Goal: Information Seeking & Learning: Learn about a topic

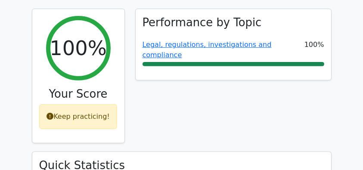
scroll to position [316, 0]
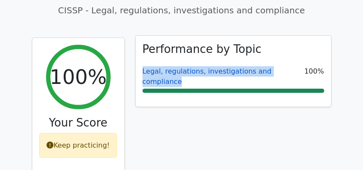
drag, startPoint x: 136, startPoint y: 52, endPoint x: 303, endPoint y: 51, distance: 167.0
click at [303, 51] on div "Performance by Topic Legal, regulations, investigations and compliance 100%" at bounding box center [233, 71] width 195 height 71
copy link "Legal, regulations, investigations and compliance"
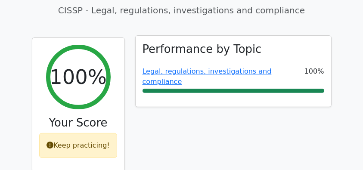
click at [173, 43] on h3 "Performance by Topic" at bounding box center [201, 49] width 119 height 13
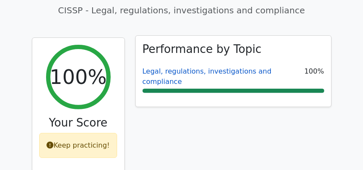
click at [185, 67] on link "Legal, regulations, investigations and compliance" at bounding box center [206, 76] width 129 height 19
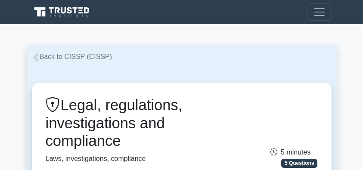
click at [76, 54] on link "Back to CISSP (CISSP)" at bounding box center [72, 56] width 80 height 7
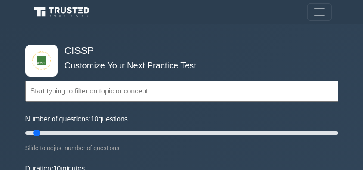
click at [118, 57] on div "Topics Security and Risk Management Asset Security Security Architecture and En…" at bounding box center [181, 79] width 313 height 49
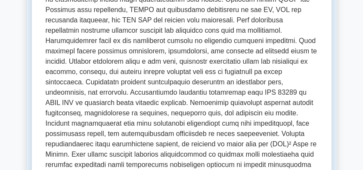
scroll to position [430, 0]
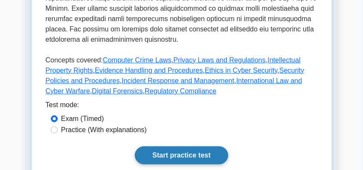
click at [198, 146] on link "Start practice test" at bounding box center [181, 155] width 93 height 18
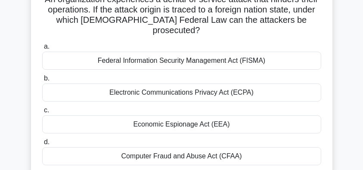
scroll to position [86, 0]
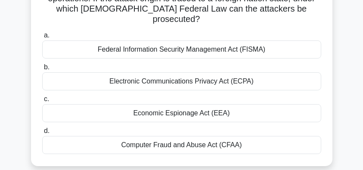
click at [201, 139] on div "Computer Fraud and Abuse Act (CFAA)" at bounding box center [181, 145] width 279 height 18
click at [42, 134] on input "d. Computer Fraud and Abuse Act (CFAA)" at bounding box center [42, 131] width 0 height 6
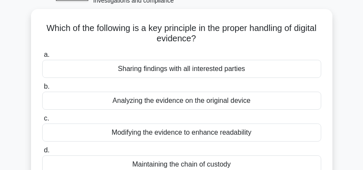
scroll to position [57, 0]
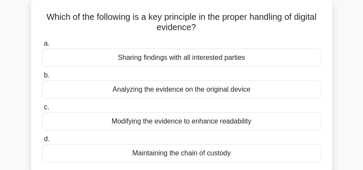
click at [234, 155] on div "Maintaining the chain of custody" at bounding box center [181, 153] width 279 height 18
click at [42, 142] on input "d. Maintaining the chain of custody" at bounding box center [42, 139] width 0 height 6
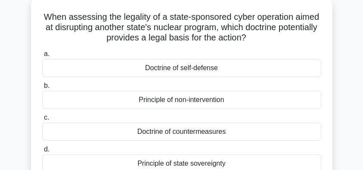
scroll to position [86, 0]
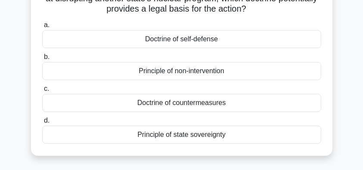
click at [235, 76] on div "Principle of non-intervention" at bounding box center [181, 71] width 279 height 18
click at [42, 60] on input "b. Principle of non-intervention" at bounding box center [42, 57] width 0 height 6
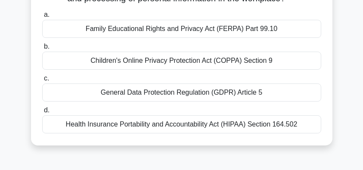
click at [284, 93] on div "General Data Protection Regulation (GDPR) Article 5" at bounding box center [181, 93] width 279 height 18
click at [42, 81] on input "c. General Data Protection Regulation (GDPR) Article 5" at bounding box center [42, 79] width 0 height 6
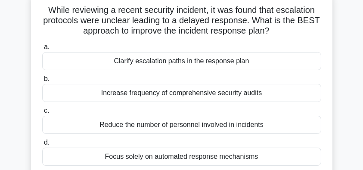
scroll to position [57, 0]
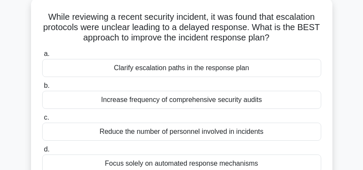
click at [32, 68] on div "While reviewing a recent security incident, it was found that escalation protoc…" at bounding box center [181, 91] width 301 height 187
click at [198, 71] on div "Clarify escalation paths in the response plan" at bounding box center [181, 68] width 279 height 18
click at [42, 57] on input "a. Clarify escalation paths in the response plan" at bounding box center [42, 54] width 0 height 6
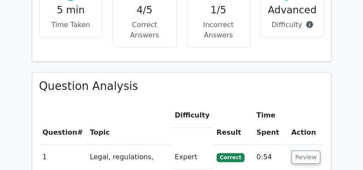
scroll to position [660, 0]
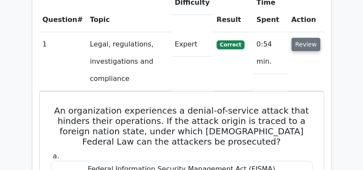
click at [308, 38] on button "Review" at bounding box center [305, 44] width 29 height 13
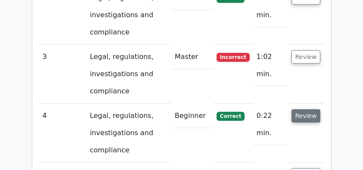
scroll to position [775, 0]
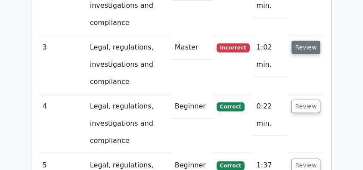
click at [315, 41] on button "Review" at bounding box center [305, 47] width 29 height 13
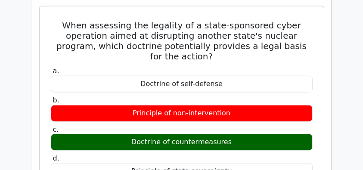
scroll to position [832, 0]
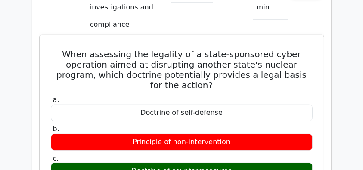
drag, startPoint x: 68, startPoint y: 29, endPoint x: 255, endPoint y: 139, distance: 217.2
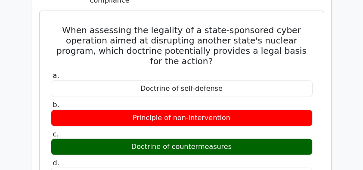
scroll to position [889, 0]
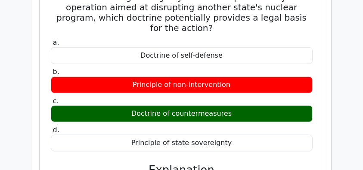
click at [242, 135] on div "Principle of state sovereignty" at bounding box center [182, 143] width 262 height 17
copy div "When assessing the legality of a state-sponsored cyber operation aimed at disru…"
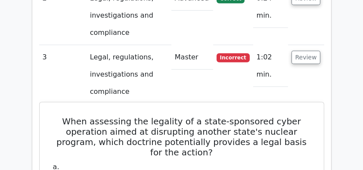
scroll to position [717, 0]
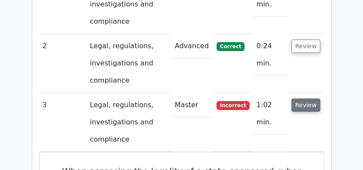
click at [315, 99] on button "Review" at bounding box center [305, 105] width 29 height 13
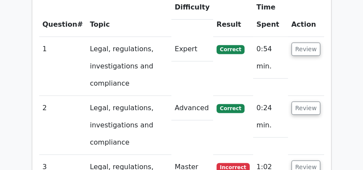
scroll to position [603, 0]
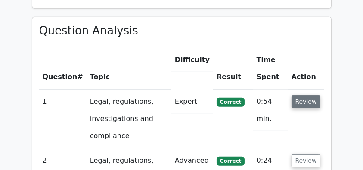
click at [305, 95] on button "Review" at bounding box center [305, 101] width 29 height 13
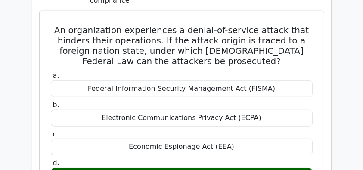
scroll to position [717, 0]
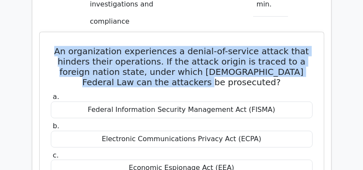
drag, startPoint x: 61, startPoint y: 29, endPoint x: 241, endPoint y: 65, distance: 183.5
click at [241, 65] on h5 "An organization experiences a denial-of-service attack that hinders their opera…" at bounding box center [181, 66] width 263 height 41
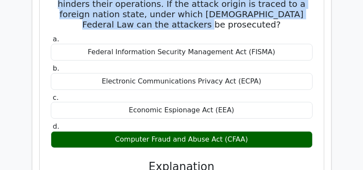
click at [255, 131] on div "Computer Fraud and Abuse Act (CFAA)" at bounding box center [182, 139] width 262 height 17
copy div "An organization experiences a denial-of-service attack that hinders their opera…"
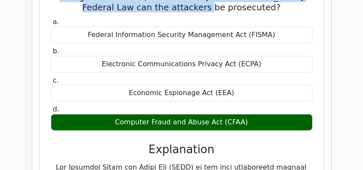
scroll to position [889, 0]
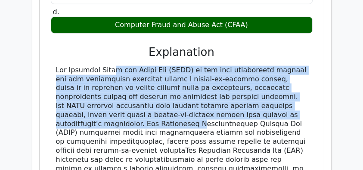
drag, startPoint x: 51, startPoint y: 46, endPoint x: 92, endPoint y: 106, distance: 72.8
click at [92, 106] on div at bounding box center [182, 151] width 262 height 170
copy div "The Computer Fraud and Abuse Act (CFAA) is the most appropriate federal law for…"
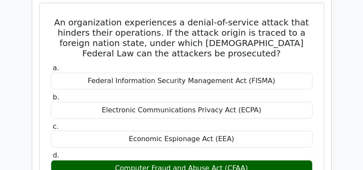
scroll to position [660, 0]
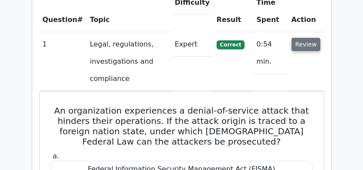
click at [305, 38] on button "Review" at bounding box center [305, 44] width 29 height 13
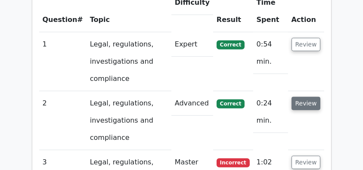
click at [308, 97] on button "Review" at bounding box center [305, 103] width 29 height 13
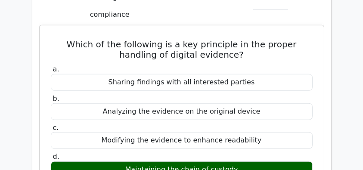
scroll to position [775, 0]
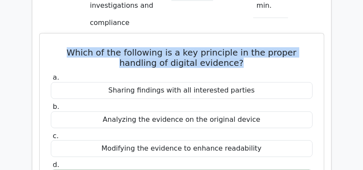
drag, startPoint x: 53, startPoint y: 32, endPoint x: 230, endPoint y: 43, distance: 176.8
click at [230, 47] on h5 "Which of the following is a key principle in the proper handling of digital evi…" at bounding box center [181, 57] width 263 height 21
click at [223, 47] on h5 "Which of the following is a key principle in the proper handling of digital evi…" at bounding box center [181, 57] width 263 height 21
drag, startPoint x: 226, startPoint y: 44, endPoint x: 53, endPoint y: 31, distance: 173.5
click at [53, 47] on h5 "Which of the following is a key principle in the proper handling of digital evi…" at bounding box center [181, 57] width 263 height 21
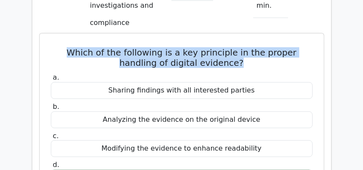
click at [53, 47] on h5 "Which of the following is a key principle in the proper handling of digital evi…" at bounding box center [181, 57] width 263 height 21
drag, startPoint x: 53, startPoint y: 31, endPoint x: 293, endPoint y: 42, distance: 239.6
click at [293, 47] on h5 "Which of the following is a key principle in the proper handling of digital evi…" at bounding box center [181, 57] width 263 height 21
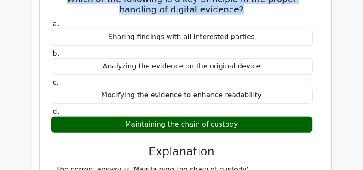
scroll to position [832, 0]
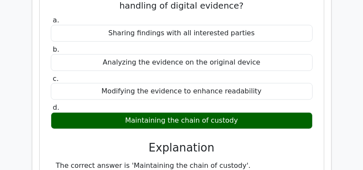
click at [195, 112] on div "Maintaining the chain of custody" at bounding box center [182, 120] width 262 height 17
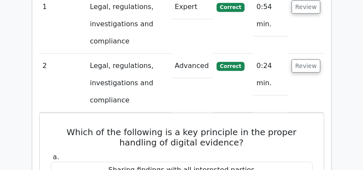
scroll to position [689, 0]
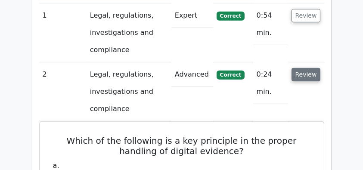
click at [302, 68] on button "Review" at bounding box center [305, 74] width 29 height 13
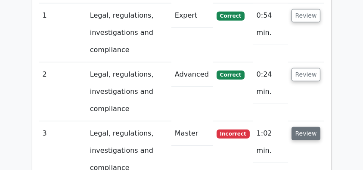
click at [308, 127] on button "Review" at bounding box center [305, 133] width 29 height 13
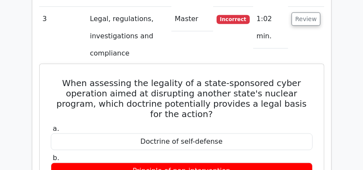
scroll to position [832, 0]
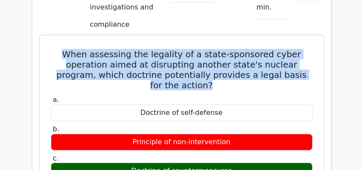
drag, startPoint x: 69, startPoint y: 31, endPoint x: 320, endPoint y: 52, distance: 251.4
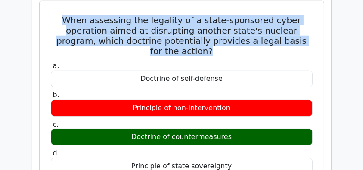
scroll to position [861, 0]
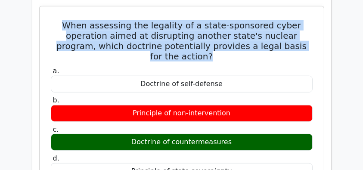
click at [237, 163] on div "Principle of state sovereignty" at bounding box center [182, 171] width 262 height 17
copy div "When assessing the legality of a state-sponsored cyber operation aimed at disru…"
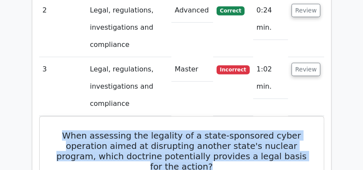
scroll to position [746, 0]
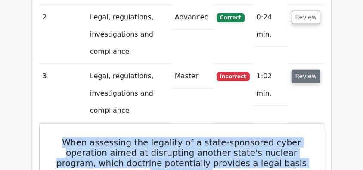
click at [311, 70] on button "Review" at bounding box center [305, 76] width 29 height 13
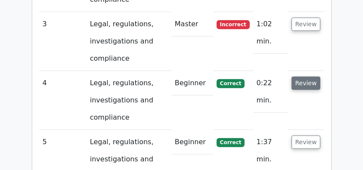
scroll to position [803, 0]
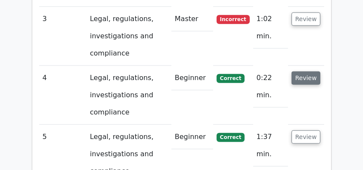
click at [309, 71] on button "Review" at bounding box center [305, 77] width 29 height 13
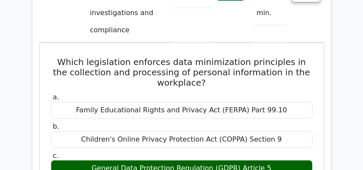
scroll to position [889, 0]
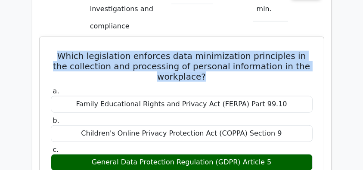
drag, startPoint x: 67, startPoint y: 36, endPoint x: 213, endPoint y: 55, distance: 146.8
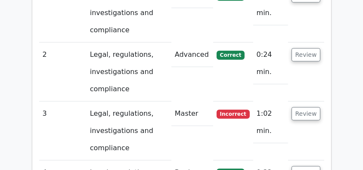
scroll to position [689, 0]
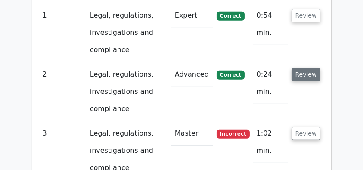
click at [301, 68] on button "Review" at bounding box center [305, 74] width 29 height 13
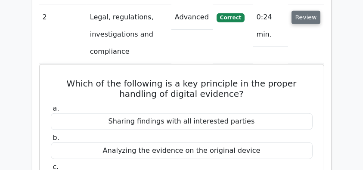
scroll to position [717, 0]
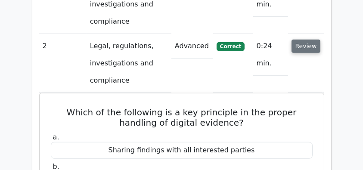
click at [307, 40] on button "Review" at bounding box center [305, 46] width 29 height 13
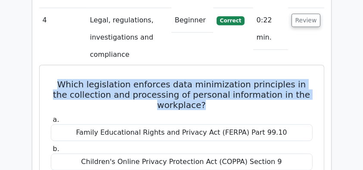
scroll to position [889, 0]
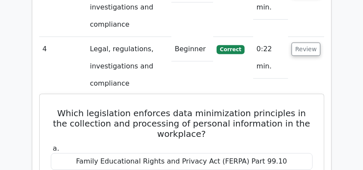
scroll to position [775, 0]
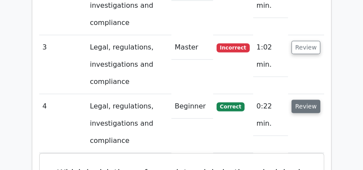
click at [316, 100] on button "Review" at bounding box center [305, 106] width 29 height 13
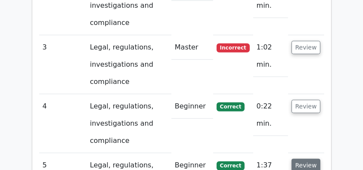
click at [309, 159] on button "Review" at bounding box center [305, 165] width 29 height 13
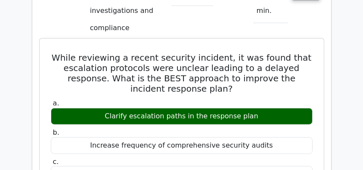
scroll to position [947, 0]
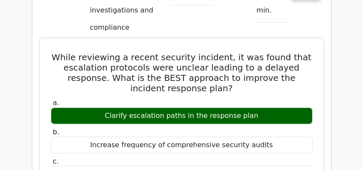
drag, startPoint x: 87, startPoint y: 42, endPoint x: 265, endPoint y: 101, distance: 187.7
copy div "While reviewing a recent security incident, it was found that escalation protoc…"
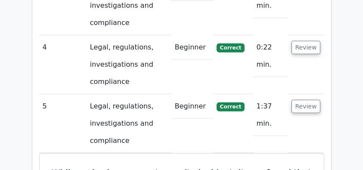
scroll to position [832, 0]
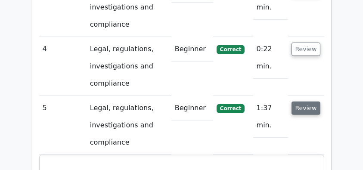
click at [305, 102] on button "Review" at bounding box center [305, 108] width 29 height 13
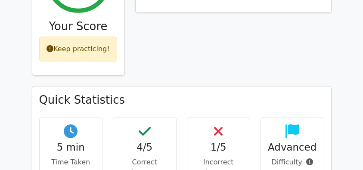
scroll to position [344, 0]
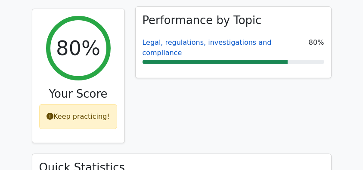
click at [198, 38] on link "Legal, regulations, investigations and compliance" at bounding box center [206, 47] width 129 height 19
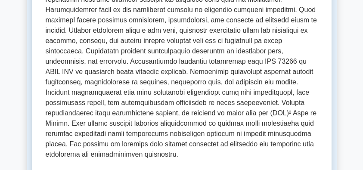
scroll to position [430, 0]
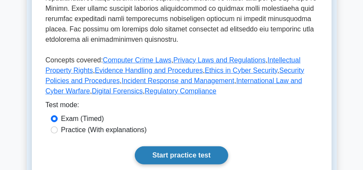
click at [176, 146] on link "Start practice test" at bounding box center [181, 155] width 93 height 18
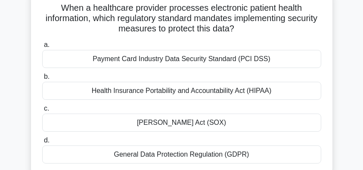
scroll to position [57, 0]
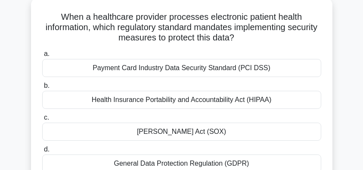
drag, startPoint x: 52, startPoint y: 16, endPoint x: 261, endPoint y: 37, distance: 209.8
click at [261, 37] on h5 "When a healthcare provider processes electronic patient health information, whi…" at bounding box center [181, 28] width 281 height 32
click at [221, 102] on div "Health Insurance Portability and Accountability Act (HIPAA)" at bounding box center [181, 100] width 279 height 18
click at [42, 89] on input "b. Health Insurance Portability and Accountability Act (HIPAA)" at bounding box center [42, 86] width 0 height 6
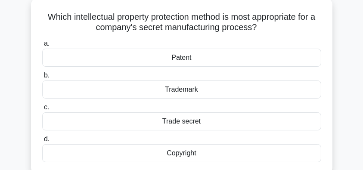
click at [208, 124] on div "Trade secret" at bounding box center [181, 121] width 279 height 18
click at [42, 110] on input "c. Trade secret" at bounding box center [42, 108] width 0 height 6
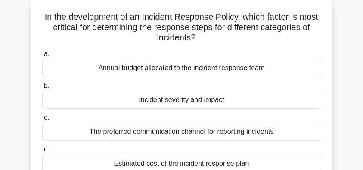
click at [209, 103] on div "Incident severity and impact" at bounding box center [181, 100] width 279 height 18
click at [42, 89] on input "b. Incident severity and impact" at bounding box center [42, 86] width 0 height 6
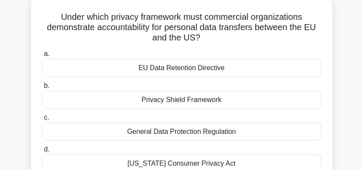
click at [219, 134] on div "General Data Protection Regulation" at bounding box center [181, 132] width 279 height 18
click at [42, 121] on input "c. General Data Protection Regulation" at bounding box center [42, 118] width 0 height 6
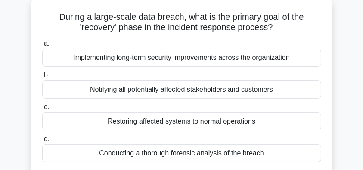
click at [253, 124] on div "Restoring affected systems to normal operations" at bounding box center [181, 121] width 279 height 18
click at [42, 110] on input "c. Restoring affected systems to normal operations" at bounding box center [42, 108] width 0 height 6
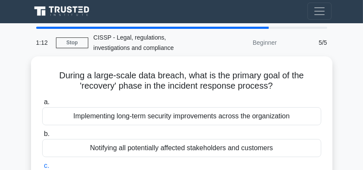
scroll to position [0, 0]
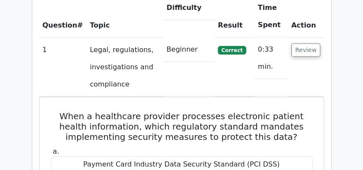
scroll to position [660, 0]
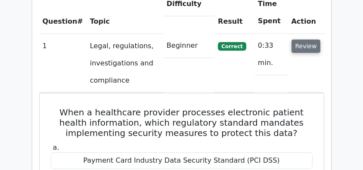
click at [308, 40] on button "Review" at bounding box center [305, 46] width 29 height 13
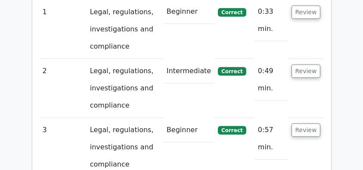
scroll to position [775, 0]
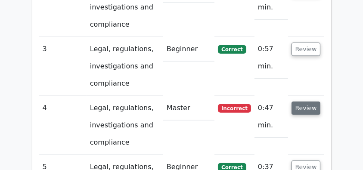
click at [312, 102] on button "Review" at bounding box center [305, 108] width 29 height 13
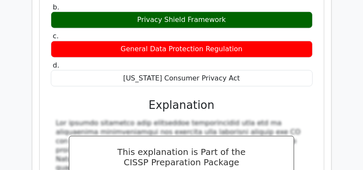
scroll to position [918, 0]
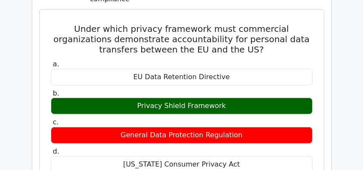
drag, startPoint x: 51, startPoint y: 8, endPoint x: 268, endPoint y: 144, distance: 256.1
copy div "Under which privacy framework must commercial organizations demonstrate account…"
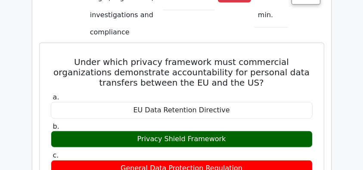
scroll to position [832, 0]
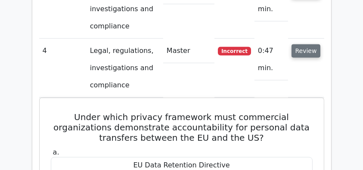
click at [314, 44] on button "Review" at bounding box center [305, 50] width 29 height 13
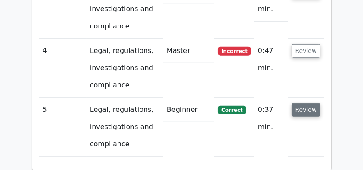
click at [310, 103] on button "Review" at bounding box center [305, 109] width 29 height 13
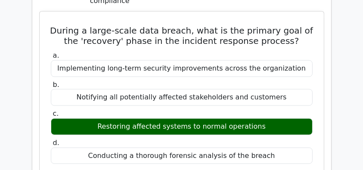
scroll to position [947, 0]
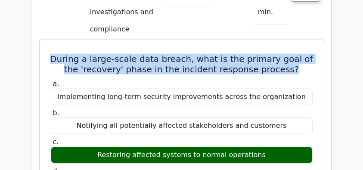
drag, startPoint x: 54, startPoint y: 38, endPoint x: 306, endPoint y: 45, distance: 251.5
click at [306, 54] on h5 "During a large-scale data breach, what is the primary goal of the 'recovery' ph…" at bounding box center [181, 64] width 263 height 21
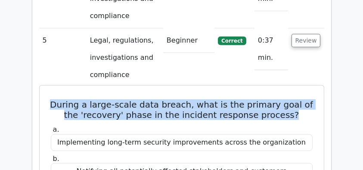
scroll to position [889, 0]
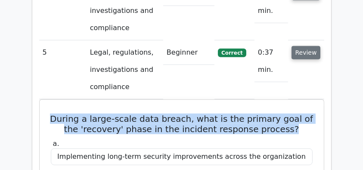
click at [307, 46] on button "Review" at bounding box center [305, 52] width 29 height 13
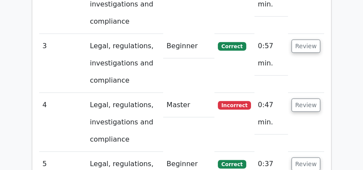
scroll to position [746, 0]
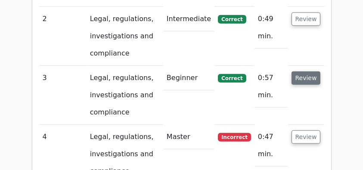
click at [304, 71] on button "Review" at bounding box center [305, 77] width 29 height 13
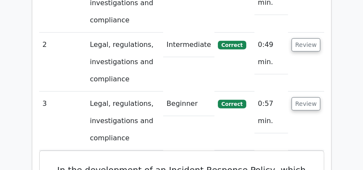
scroll to position [689, 0]
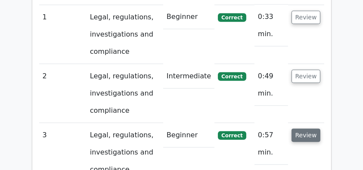
click at [308, 129] on button "Review" at bounding box center [305, 135] width 29 height 13
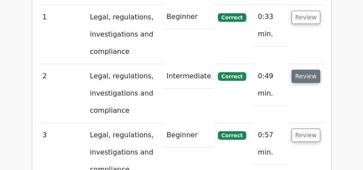
click at [306, 70] on button "Review" at bounding box center [305, 76] width 29 height 13
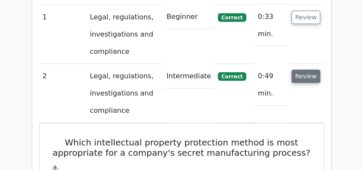
click at [309, 70] on button "Review" at bounding box center [305, 76] width 29 height 13
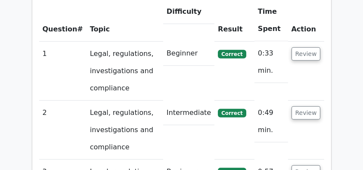
scroll to position [631, 0]
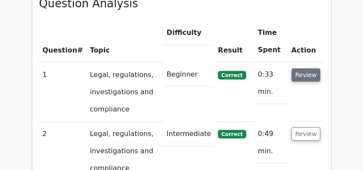
click at [301, 68] on button "Review" at bounding box center [305, 74] width 29 height 13
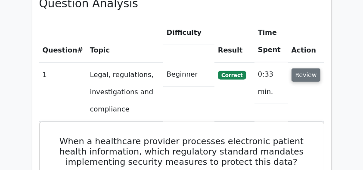
click at [306, 68] on button "Review" at bounding box center [305, 74] width 29 height 13
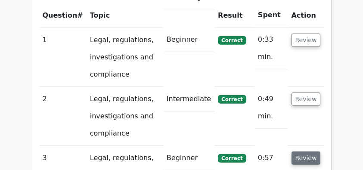
scroll to position [717, 0]
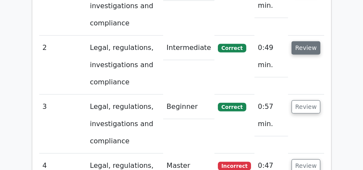
click at [313, 41] on button "Review" at bounding box center [305, 47] width 29 height 13
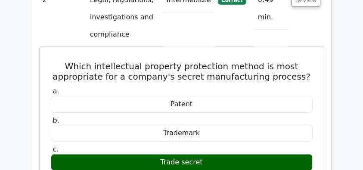
scroll to position [746, 0]
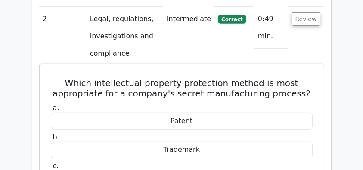
drag, startPoint x: 71, startPoint y: 61, endPoint x: 209, endPoint y: 158, distance: 168.4
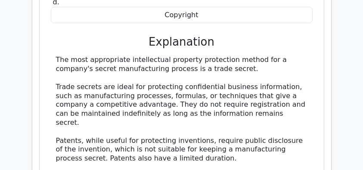
scroll to position [947, 0]
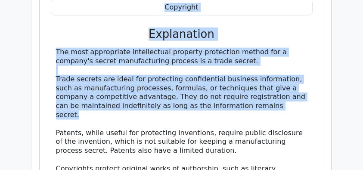
click at [284, 85] on div "The most appropriate intellectual property protection method for a company's se…" at bounding box center [181, 137] width 251 height 179
copy div "Which intellectual property protection method is most appropriate for a company…"
